Goal: Transaction & Acquisition: Purchase product/service

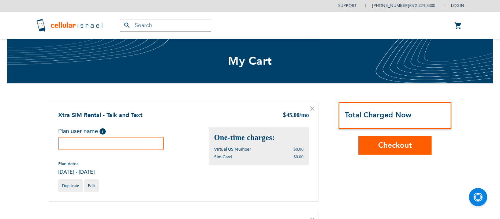
click at [155, 106] on div "Xtra SIM Rental - Talk and Text $ 45.00 /mo Plan user name Help Plan dates $0.0…" at bounding box center [184, 152] width 270 height 100
click at [160, 144] on input "text" at bounding box center [111, 143] width 106 height 13
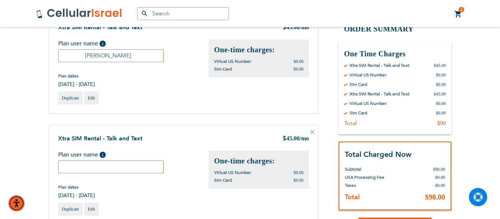
scroll to position [89, 0]
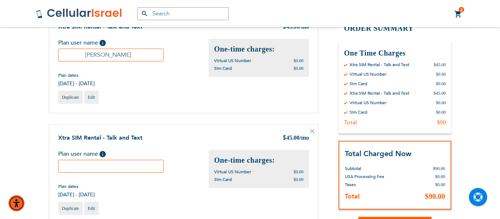
type input "[PERSON_NAME]"
click at [313, 130] on icon at bounding box center [313, 132] width 4 height 4
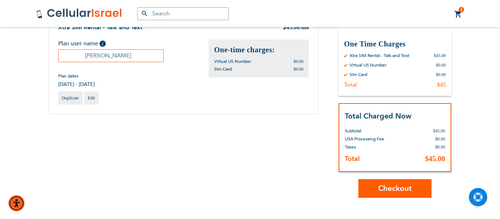
scroll to position [89, 0]
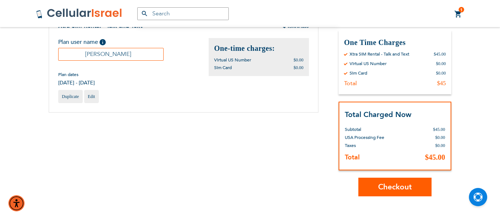
click at [386, 189] on span "Checkout" at bounding box center [395, 187] width 34 height 11
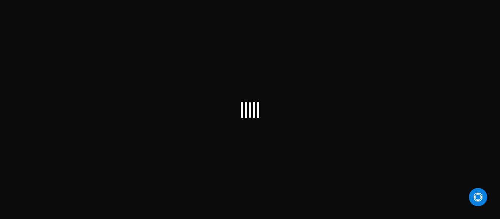
scroll to position [8, 0]
select select "US"
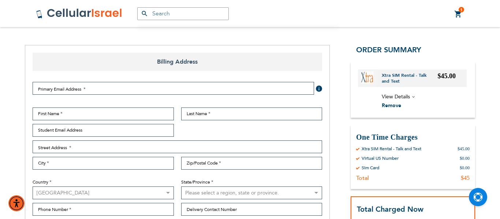
scroll to position [75, 0]
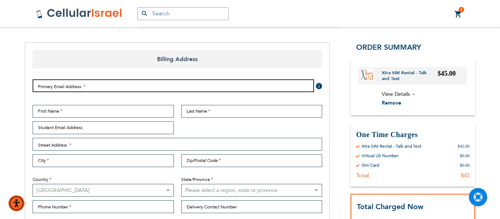
click at [94, 90] on input "Email Address" at bounding box center [174, 85] width 282 height 13
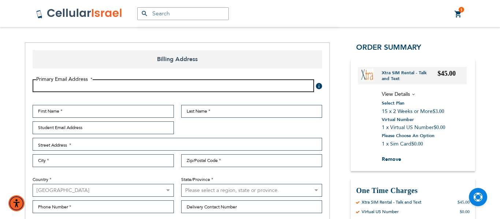
checkbox input "true"
type input "ariellavale@gmail.com"
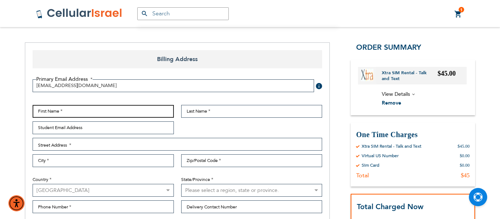
click at [93, 111] on input "First Name" at bounding box center [103, 111] width 141 height 13
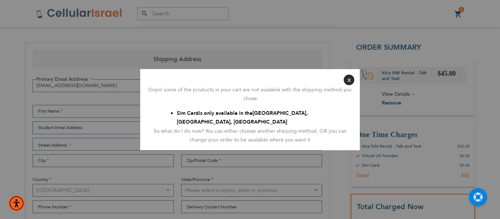
click at [348, 85] on button "Close" at bounding box center [349, 80] width 11 height 11
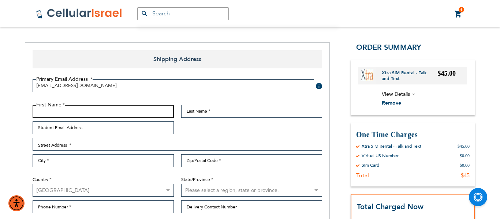
click at [108, 110] on input "First Name" at bounding box center [103, 111] width 141 height 13
type input "yehuda"
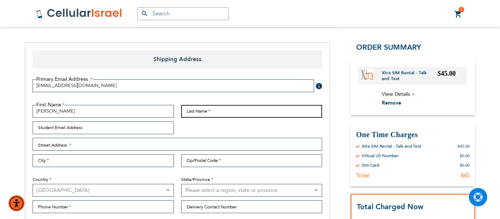
type input "vale"
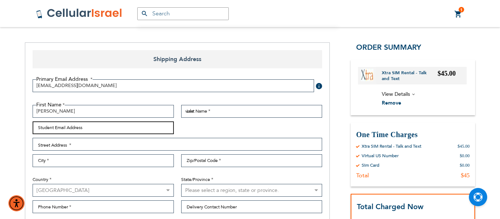
type input "ariellavale@gmail.com"
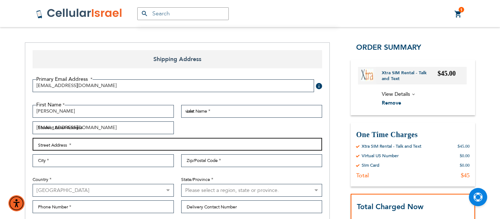
type input "3581 berkeley rd"
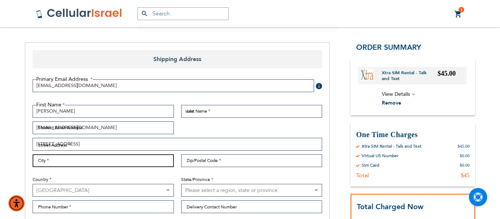
type input "cleveland heights"
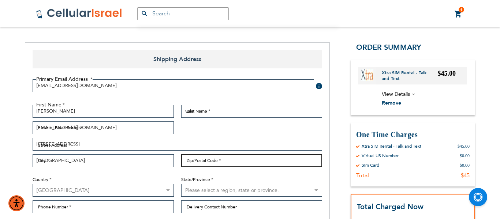
type input "44118"
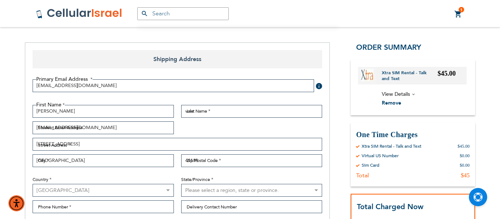
select select "47"
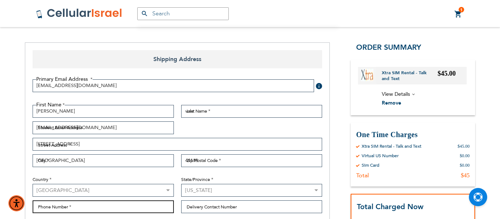
type input "9734193769"
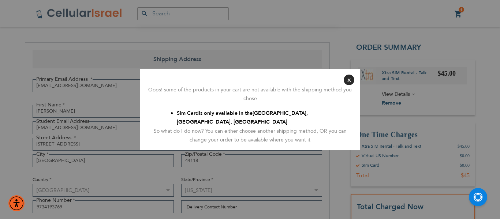
drag, startPoint x: 500, startPoint y: 66, endPoint x: 498, endPoint y: 74, distance: 7.9
click at [498, 74] on aside "Close Oops! some of the products in your cart are not available with the shippi…" at bounding box center [250, 109] width 500 height 219
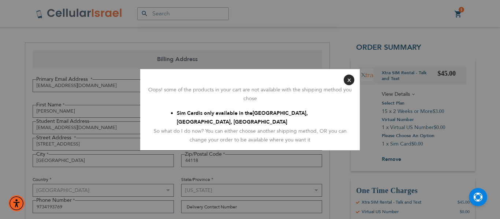
click at [346, 84] on div at bounding box center [250, 109] width 500 height 219
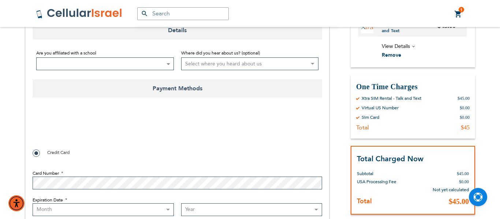
scroll to position [397, 0]
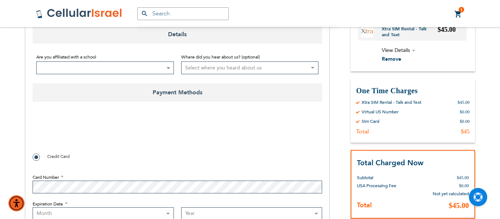
checkbox input "true"
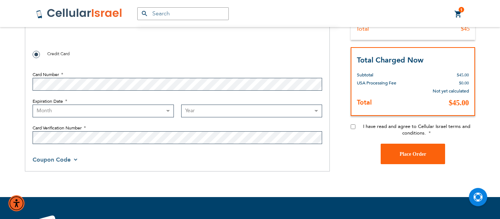
scroll to position [503, 0]
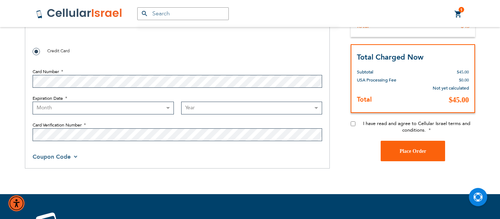
click at [86, 107] on select "Month 01 - January 02 - February 03 - March 04 - April 05 - May 06 - June 07 - …" at bounding box center [103, 108] width 141 height 13
select select "6"
click at [33, 102] on select "Month 01 - January 02 - February 03 - March 04 - April 05 - May 06 - June 07 - …" at bounding box center [103, 108] width 141 height 13
click at [201, 106] on select "Year 2025 2026 2027 2028 2029 2030 2031 2032 2033 2034 2035 2036 2037 2038 2039…" at bounding box center [251, 108] width 141 height 13
select select "2027"
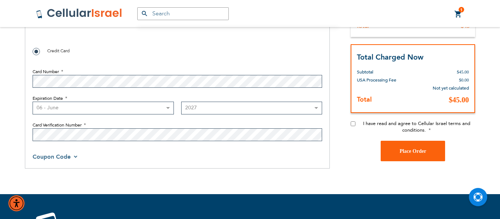
click at [181, 102] on select "Year 2025 2026 2027 2028 2029 2030 2031 2032 2033 2034 2035 2036 2037 2038 2039…" at bounding box center [251, 108] width 141 height 13
click at [352, 127] on div "I have read and agree to Cellular Israel terms and conditions." at bounding box center [413, 131] width 125 height 21
click at [354, 123] on input "I have read and agree to Cellular Israel terms and conditions." at bounding box center [353, 124] width 5 height 5
checkbox input "true"
click at [418, 149] on span "Place Order" at bounding box center [413, 150] width 27 height 5
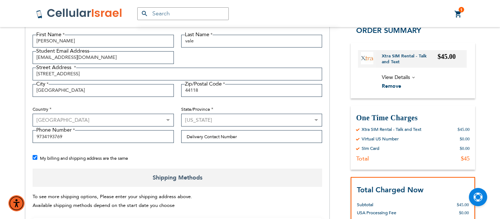
scroll to position [142, 0]
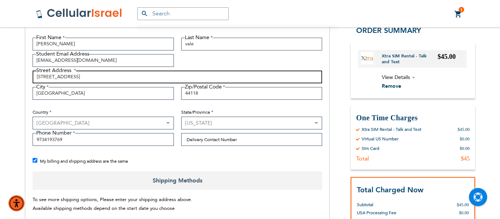
drag, startPoint x: 104, startPoint y: 75, endPoint x: 0, endPoint y: 83, distance: 104.0
type input "343 terhune ave"
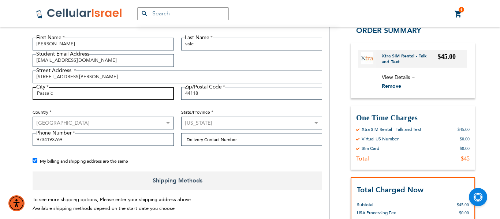
type input "Passaic"
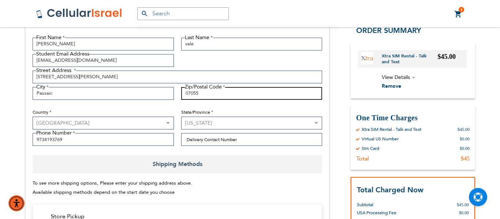
type input "07055"
click at [211, 121] on select "Please select a region, state or province. Alabama Alaska American Samoa Arizon…" at bounding box center [251, 123] width 141 height 13
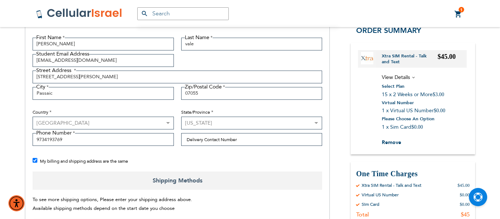
checkbox input "false"
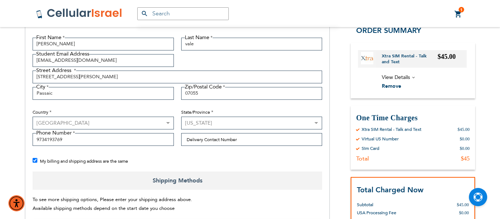
select select "41"
click at [181, 117] on select "Please select a region, state or province. Alabama Alaska American Samoa Arizon…" at bounding box center [251, 123] width 141 height 13
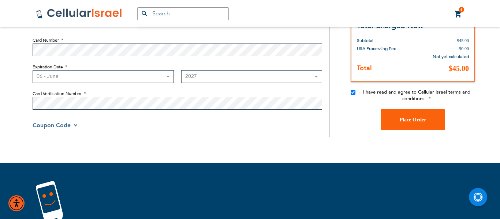
scroll to position [537, 0]
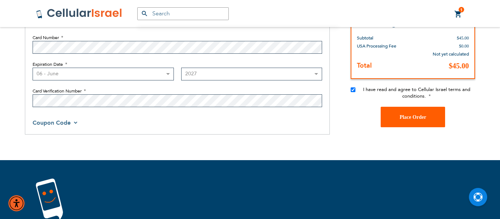
click at [426, 120] on button "Place Order" at bounding box center [413, 117] width 64 height 21
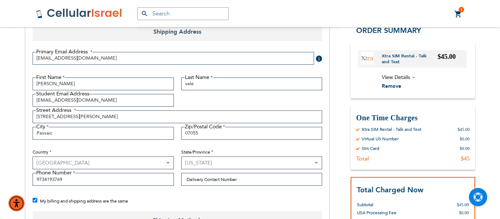
scroll to position [446, 0]
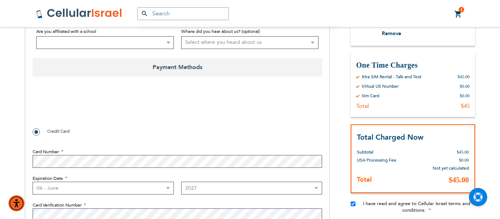
checkbox input "true"
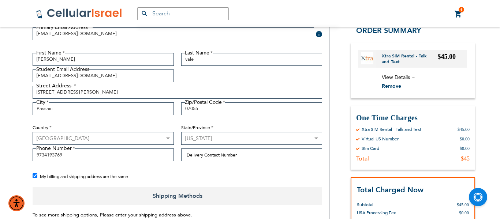
scroll to position [128, 0]
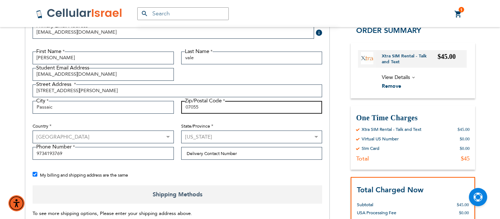
drag, startPoint x: 222, startPoint y: 112, endPoint x: 180, endPoint y: 107, distance: 42.8
click at [180, 107] on div "Zip/Postal Code 07055" at bounding box center [252, 107] width 149 height 13
type input "07018"
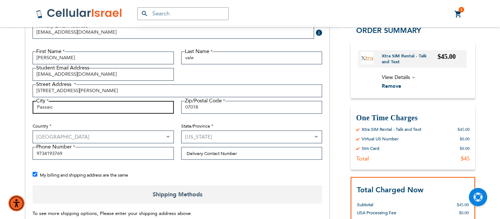
click at [115, 105] on input "Passaic" at bounding box center [103, 107] width 141 height 13
type input "P"
type input "lakewood"
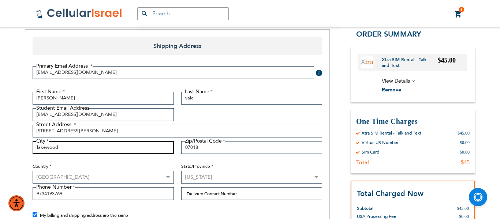
scroll to position [89, 0]
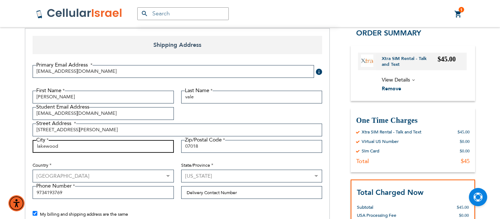
checkbox input "false"
type input "lakewood"
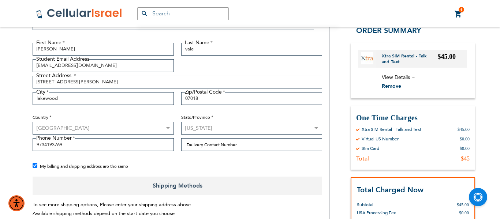
scroll to position [138, 0]
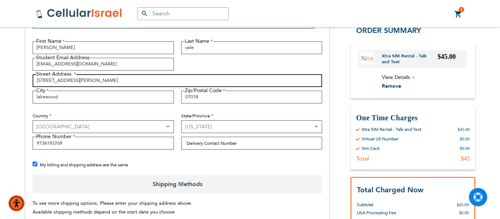
drag, startPoint x: 72, startPoint y: 84, endPoint x: 8, endPoint y: 64, distance: 67.0
type input "3581 berkeley rd"
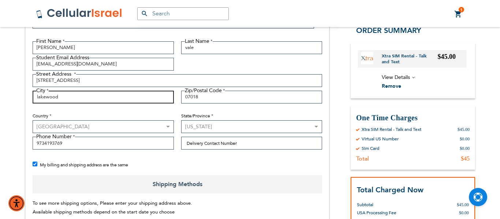
click at [88, 97] on input "lakewood" at bounding box center [103, 97] width 141 height 13
type input "l"
type input "cleveland"
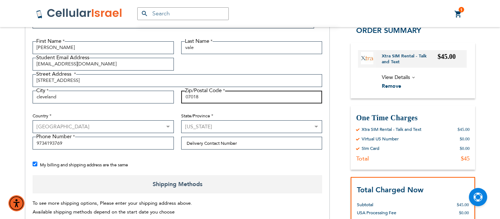
click at [199, 102] on input "07018" at bounding box center [251, 97] width 141 height 13
drag, startPoint x: 199, startPoint y: 102, endPoint x: 175, endPoint y: 106, distance: 23.8
click at [175, 106] on div "First Name yehuda Last Name vale Student Email Address ariellavale@gmail.com St…" at bounding box center [177, 97] width 297 height 112
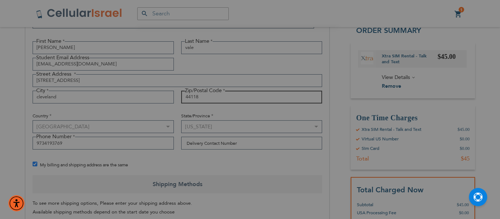
type input "44118"
click at [368, 84] on div at bounding box center [250, 109] width 500 height 219
click at [500, 49] on div at bounding box center [250, 109] width 500 height 219
click at [297, 46] on div at bounding box center [250, 109] width 500 height 219
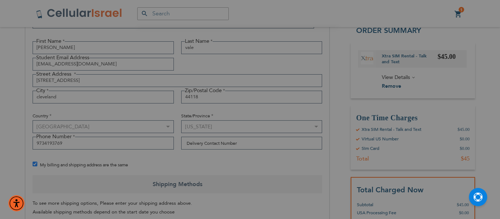
click at [257, 128] on div at bounding box center [250, 109] width 500 height 219
click at [461, 21] on div at bounding box center [250, 109] width 500 height 219
click at [471, 199] on button "Open Chat" at bounding box center [478, 197] width 18 height 18
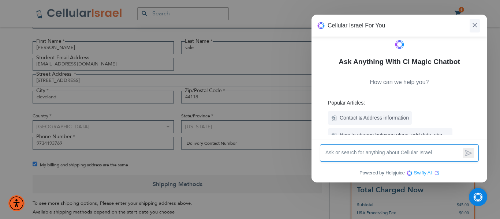
click at [476, 26] on img at bounding box center [475, 25] width 4 height 4
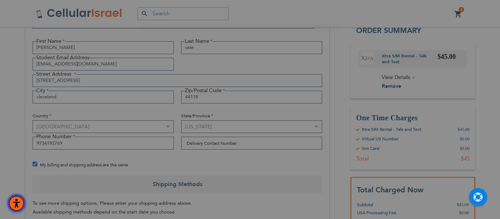
click at [16, 204] on img "Accessibility Menu" at bounding box center [17, 204] width 18 height 18
